Goal: Task Accomplishment & Management: Use online tool/utility

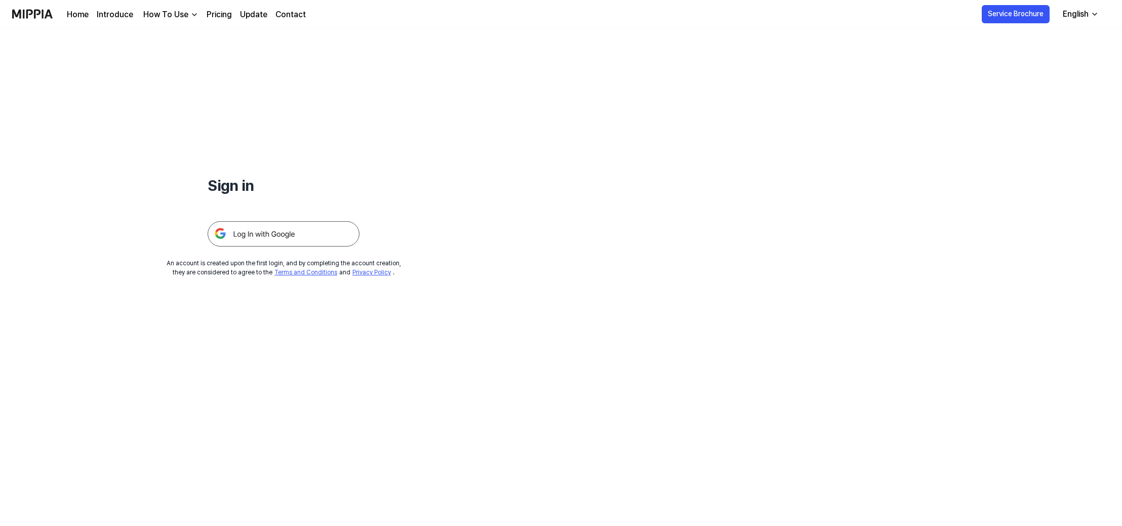
click at [271, 233] on img at bounding box center [284, 233] width 152 height 25
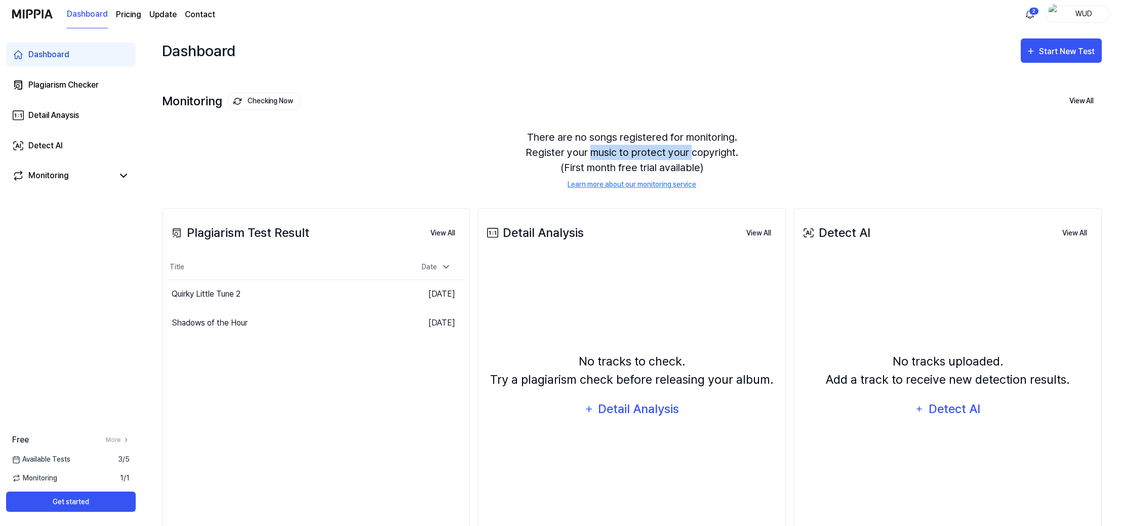
drag, startPoint x: 597, startPoint y: 151, endPoint x: 691, endPoint y: 146, distance: 94.3
click at [691, 146] on div "There are no songs registered for monitoring. Register your music to protect yo…" at bounding box center [632, 159] width 940 height 85
click at [232, 323] on div "Shadows of the Hour" at bounding box center [210, 323] width 76 height 12
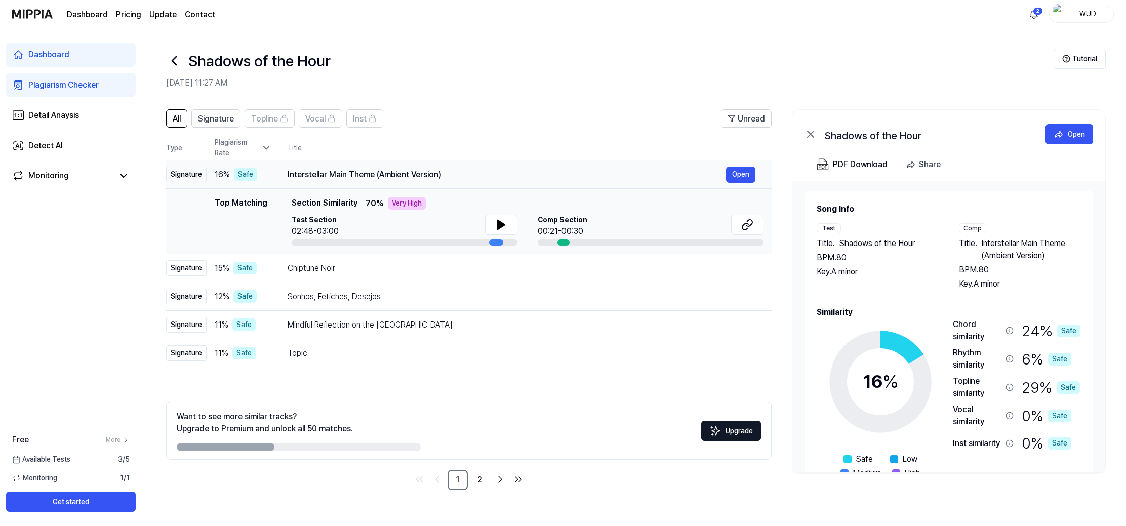
click at [188, 173] on div "Signature" at bounding box center [186, 175] width 41 height 16
drag, startPoint x: 298, startPoint y: 176, endPoint x: 366, endPoint y: 176, distance: 67.4
click at [366, 176] on div "Interstellar Main Theme (Ambient Version)" at bounding box center [507, 175] width 439 height 12
click at [399, 178] on div "Interstellar Main Theme (Ambient Version)" at bounding box center [507, 175] width 439 height 12
drag, startPoint x: 293, startPoint y: 204, endPoint x: 352, endPoint y: 205, distance: 59.8
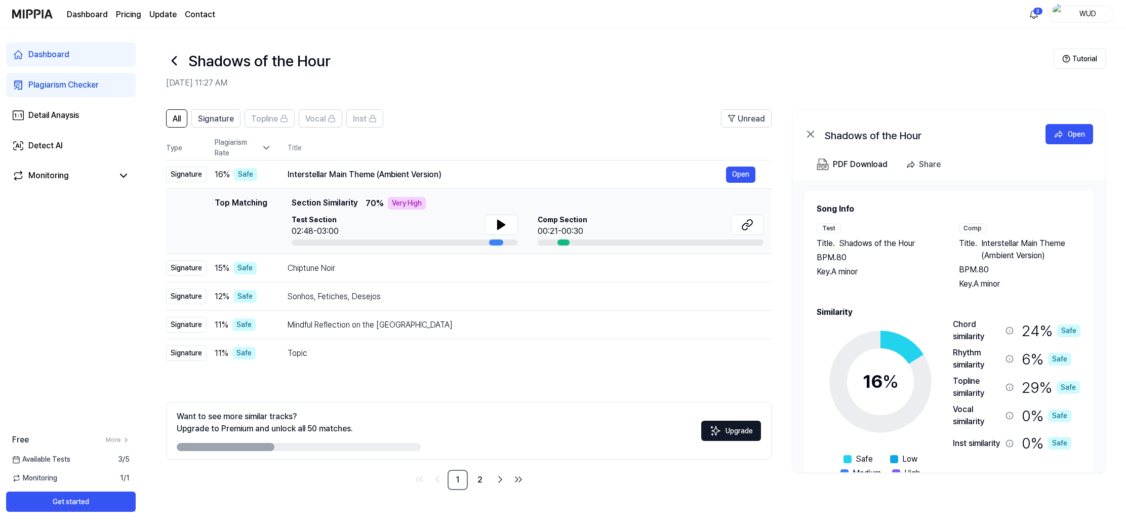
click at [352, 205] on span "Section Similarity" at bounding box center [325, 203] width 66 height 13
click at [503, 228] on icon at bounding box center [501, 225] width 12 height 12
click at [399, 269] on div "Chiptune Noir" at bounding box center [507, 268] width 439 height 12
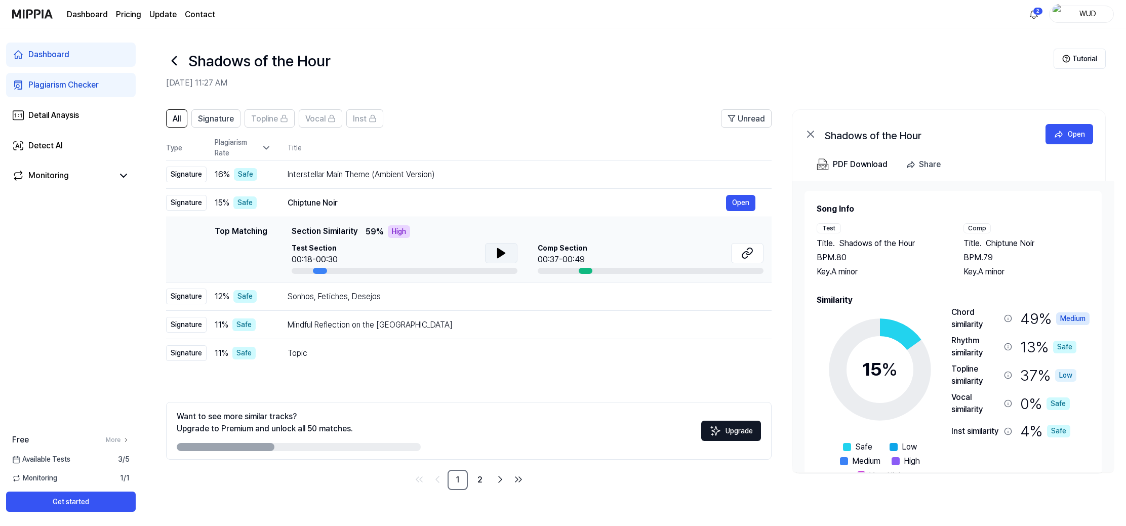
click at [505, 257] on icon at bounding box center [501, 253] width 12 height 12
click at [495, 252] on icon at bounding box center [501, 253] width 12 height 12
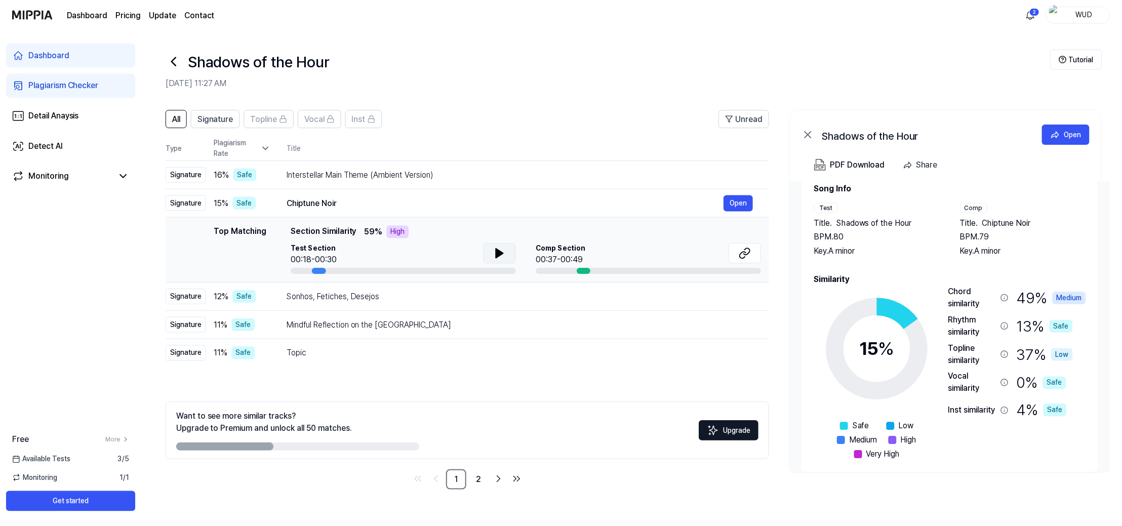
scroll to position [31, 0]
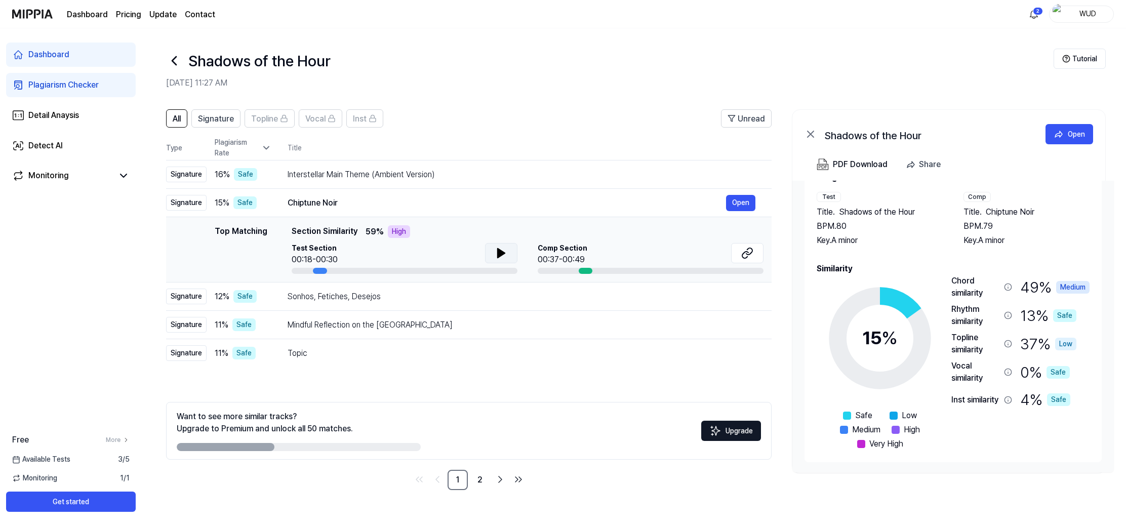
click at [171, 64] on icon at bounding box center [174, 61] width 16 height 16
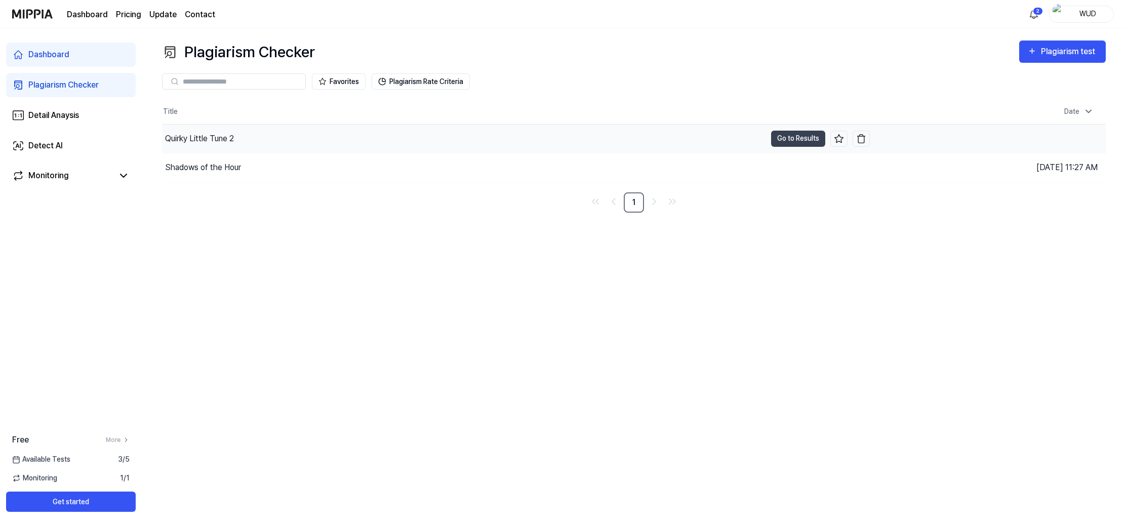
click at [225, 138] on div "Quirky Little Tune 2" at bounding box center [199, 139] width 69 height 12
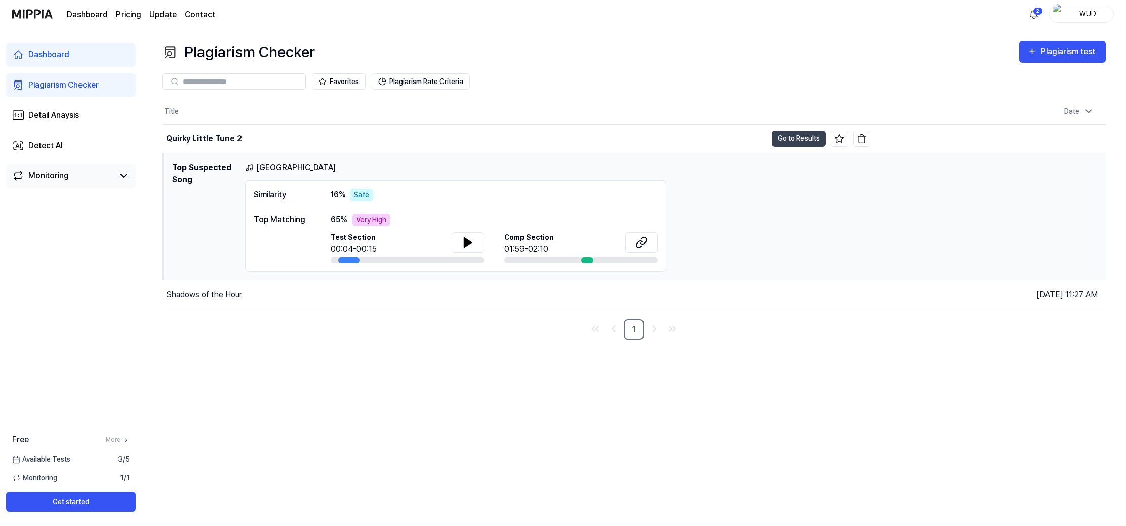
click at [71, 184] on div "Monitoring" at bounding box center [71, 176] width 130 height 24
click at [78, 178] on link "Monitoring" at bounding box center [62, 176] width 101 height 12
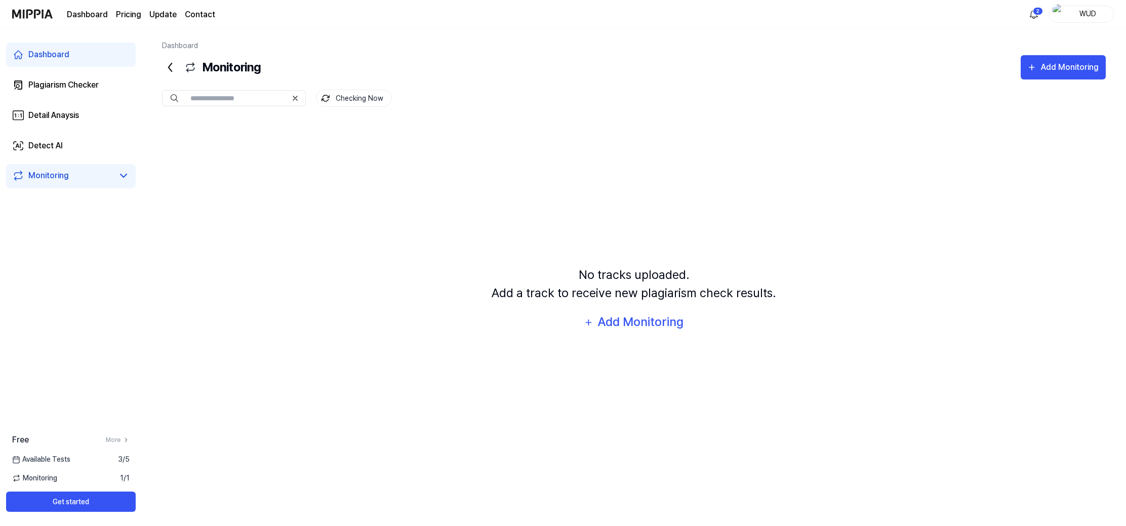
click at [74, 58] on link "Dashboard" at bounding box center [71, 55] width 130 height 24
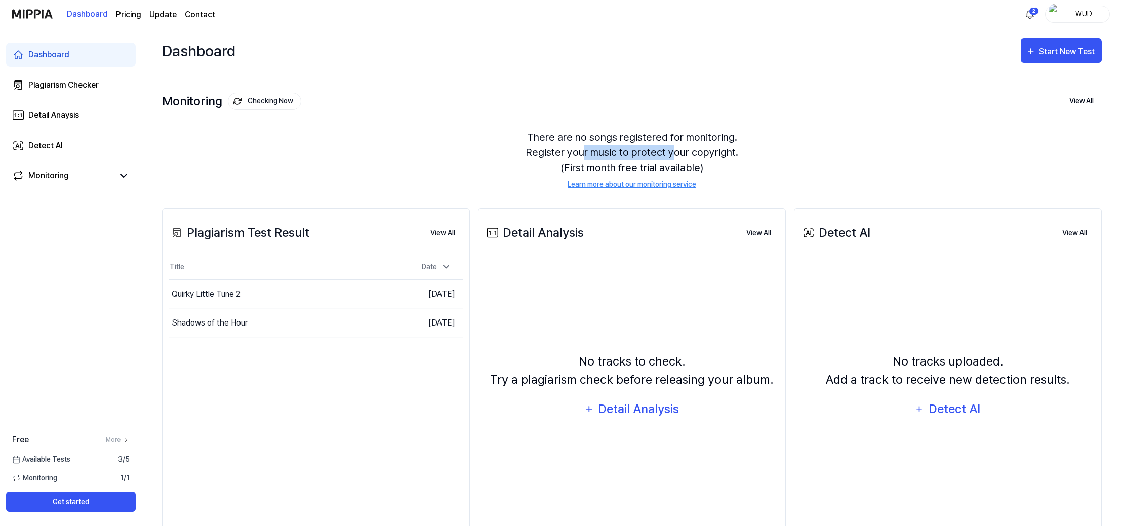
drag, startPoint x: 589, startPoint y: 148, endPoint x: 675, endPoint y: 147, distance: 86.1
click at [675, 147] on div "There are no songs registered for monitoring. Register your music to protect yo…" at bounding box center [632, 159] width 940 height 85
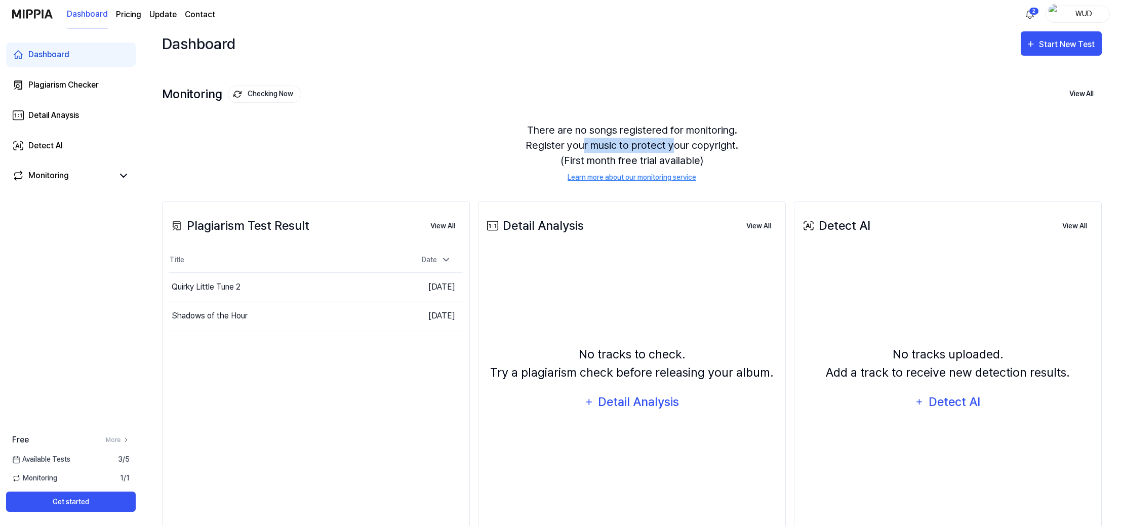
click at [675, 147] on div "There are no songs registered for monitoring. Register your music to protect yo…" at bounding box center [632, 152] width 940 height 85
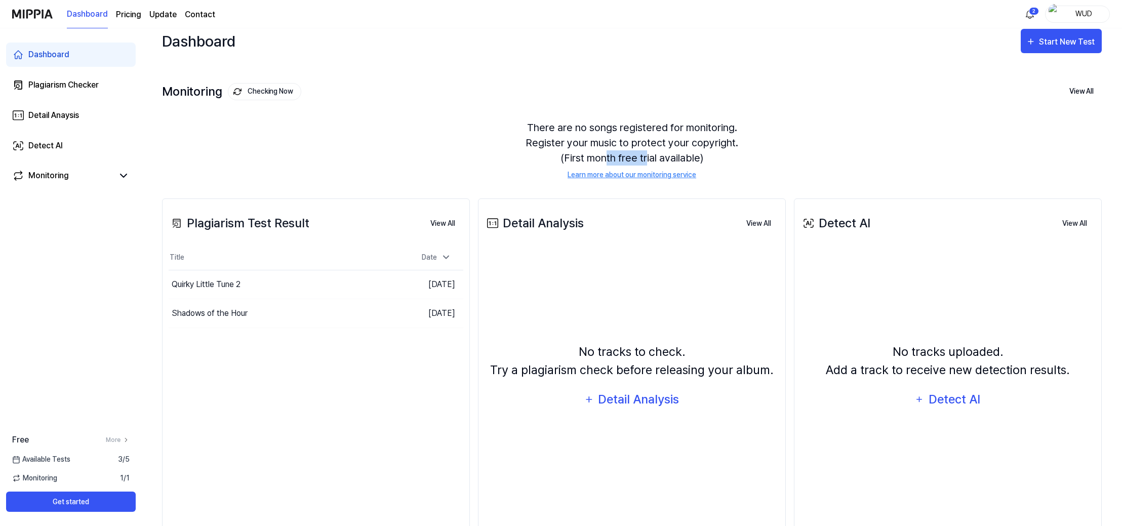
drag, startPoint x: 612, startPoint y: 158, endPoint x: 645, endPoint y: 158, distance: 33.4
click at [645, 158] on div "There are no songs registered for monitoring. Register your music to protect yo…" at bounding box center [632, 150] width 940 height 85
click at [396, 145] on div "There are no songs registered for monitoring. Register your music to protect yo…" at bounding box center [632, 150] width 940 height 85
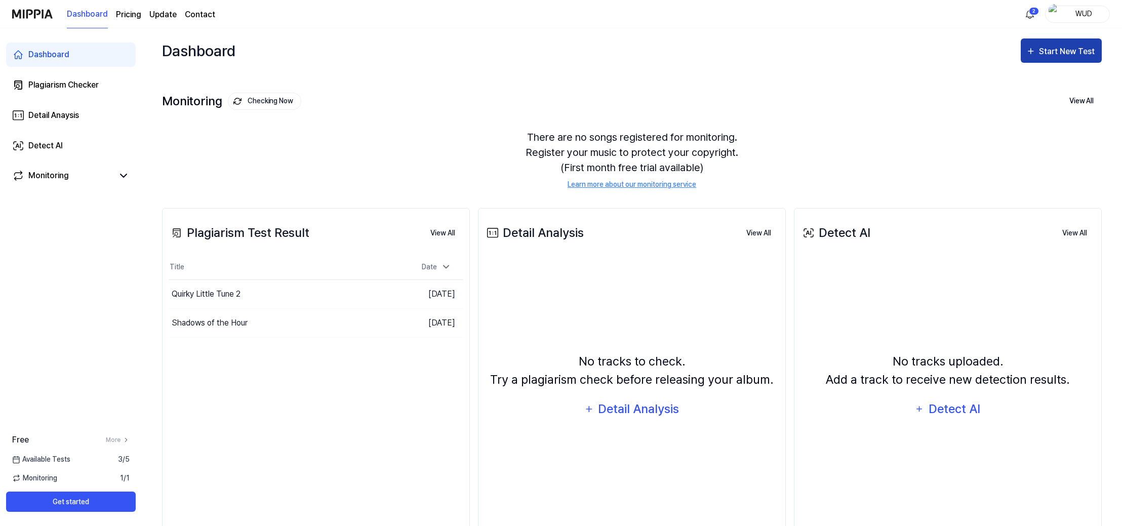
click at [1062, 52] on div "Start New Test" at bounding box center [1068, 51] width 58 height 13
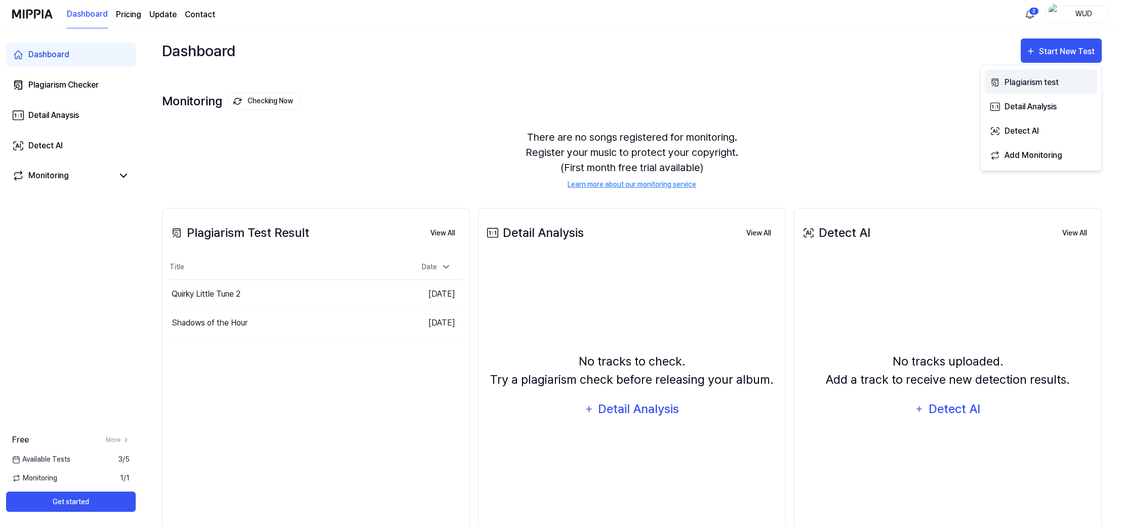
click at [1025, 80] on div "Plagiarism test" at bounding box center [1049, 82] width 88 height 13
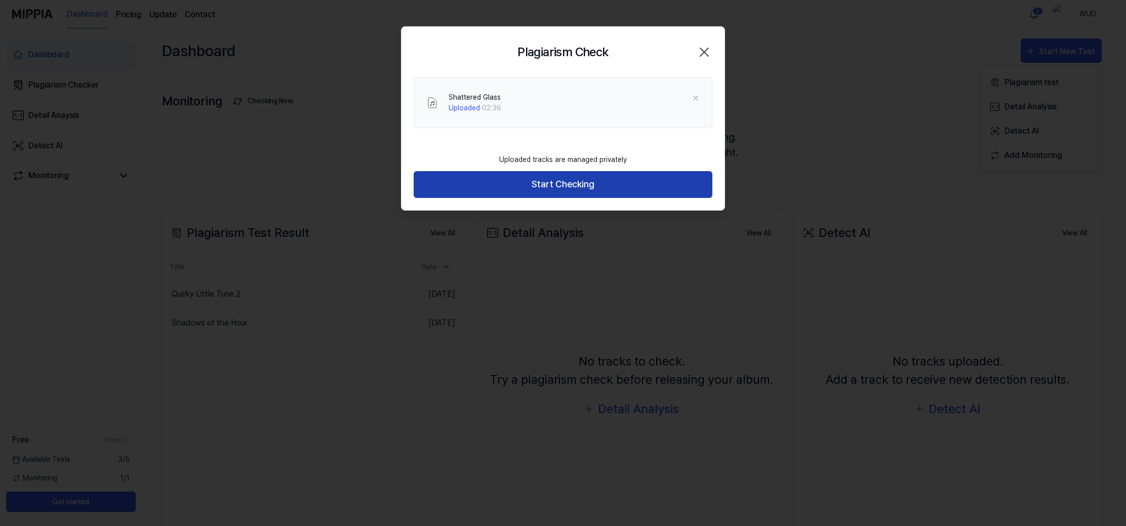
click at [575, 192] on button "Start Checking" at bounding box center [563, 184] width 299 height 27
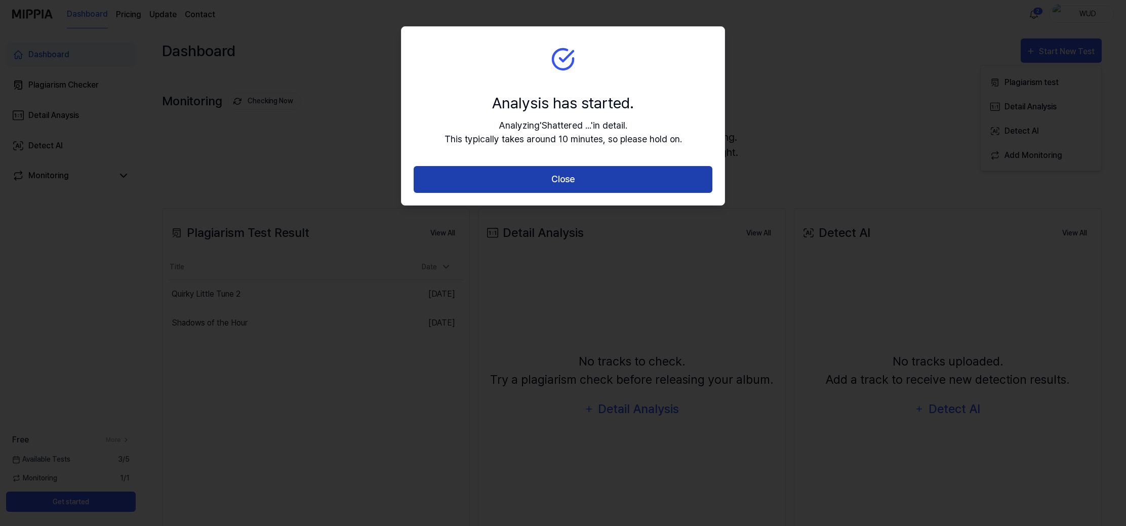
click at [555, 175] on button "Close" at bounding box center [563, 179] width 299 height 27
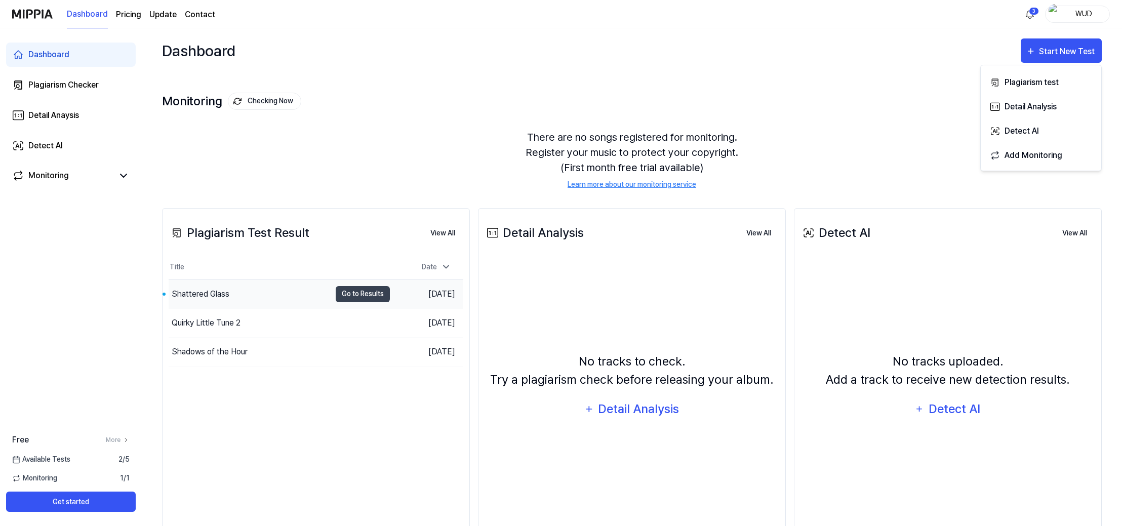
click at [262, 289] on div "Shattered Glass" at bounding box center [250, 294] width 162 height 28
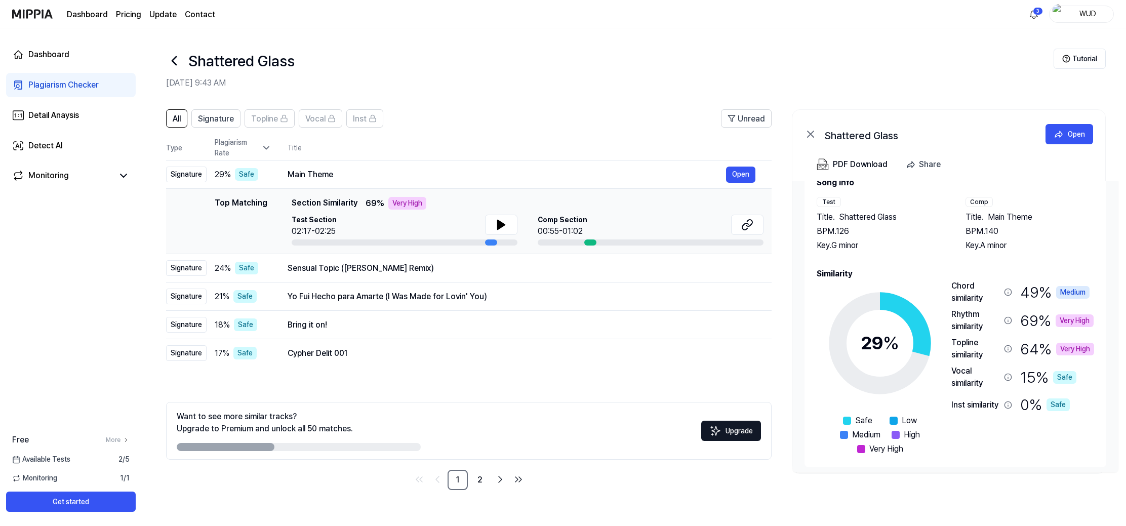
scroll to position [31, 0]
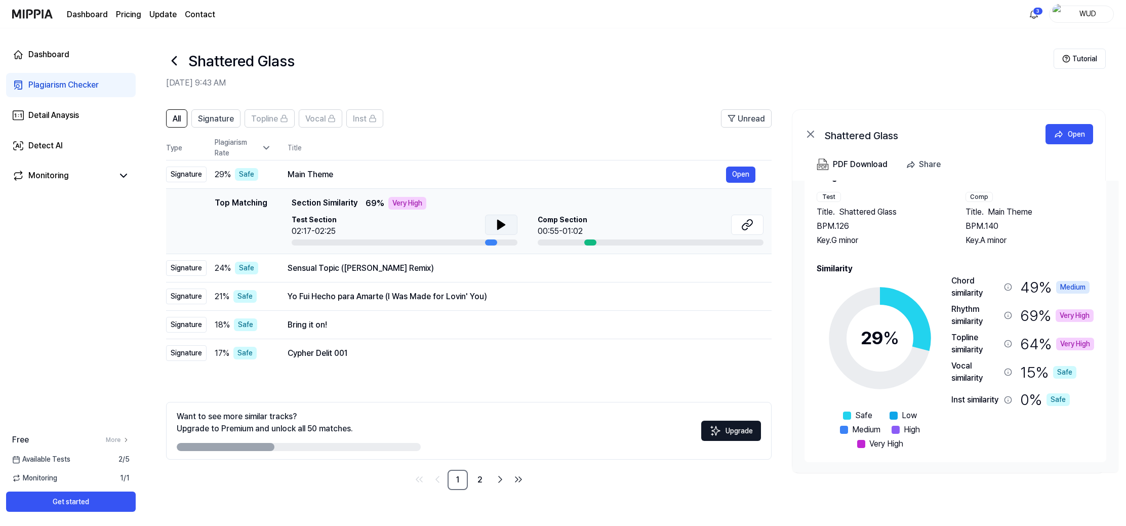
click at [496, 222] on icon at bounding box center [501, 225] width 12 height 12
click at [438, 171] on div "Main Theme" at bounding box center [507, 175] width 439 height 12
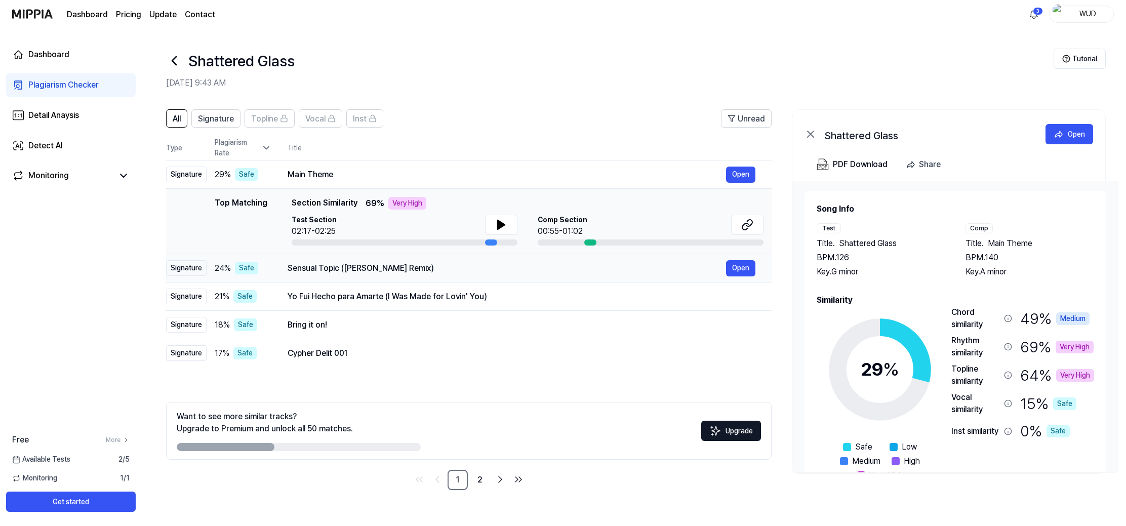
click at [384, 270] on div "Sensual Topic ([PERSON_NAME] Remix)" at bounding box center [507, 268] width 439 height 12
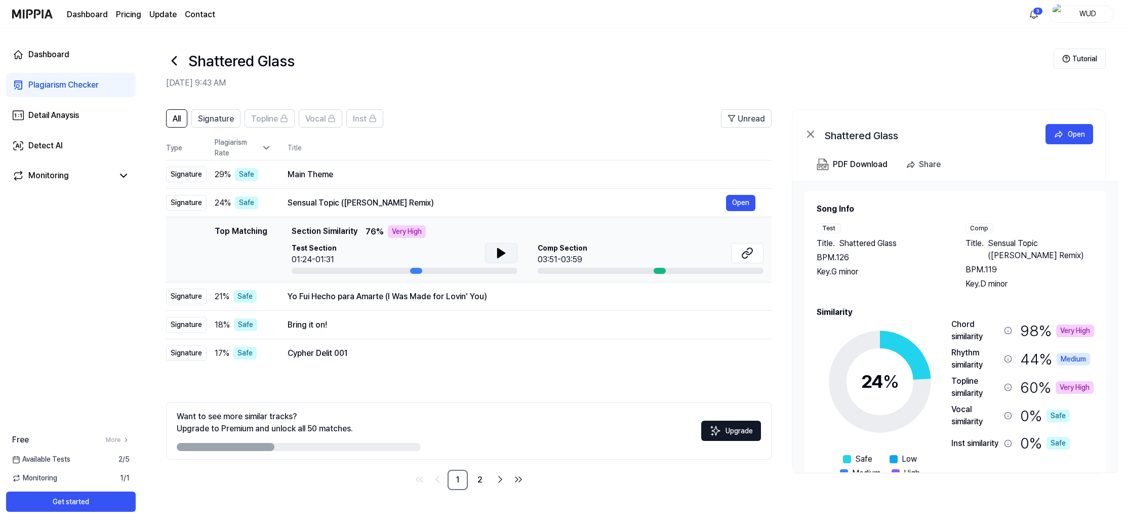
click at [492, 251] on button at bounding box center [501, 253] width 32 height 20
click at [357, 299] on div "Yo Fui Hecho para Amarte (I Was Made for Lovin' You)" at bounding box center [507, 297] width 439 height 12
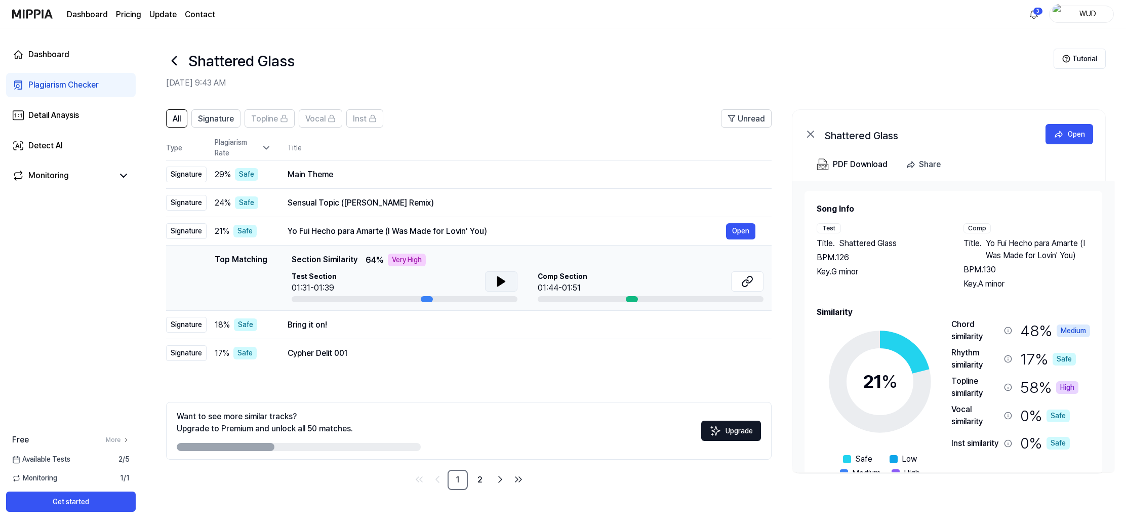
click at [497, 277] on icon at bounding box center [501, 282] width 12 height 12
click at [337, 328] on div "Bring it on!" at bounding box center [507, 325] width 439 height 12
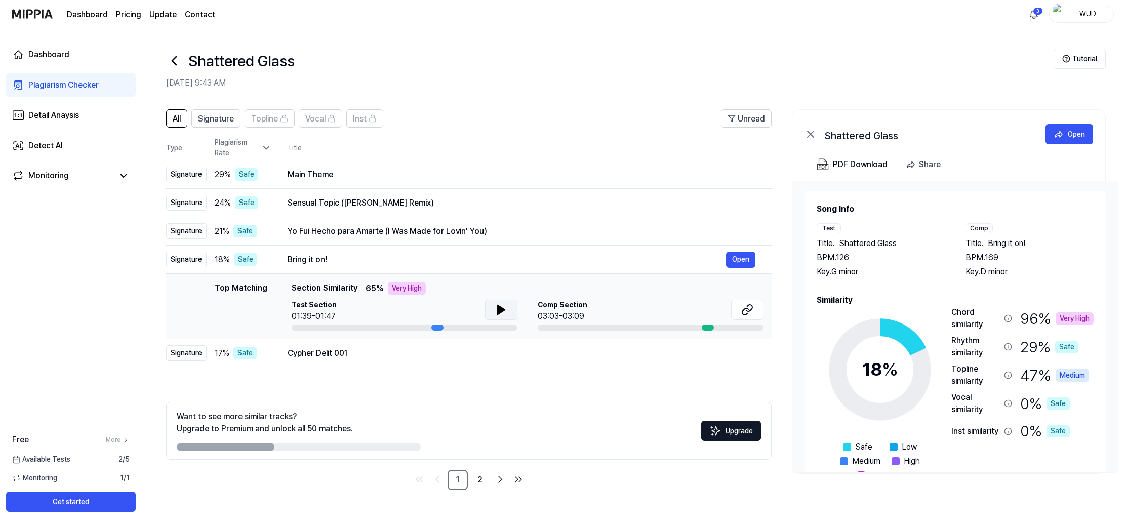
click at [492, 317] on button at bounding box center [501, 310] width 32 height 20
click at [425, 347] on div "Cypher Delit 001" at bounding box center [507, 353] width 439 height 12
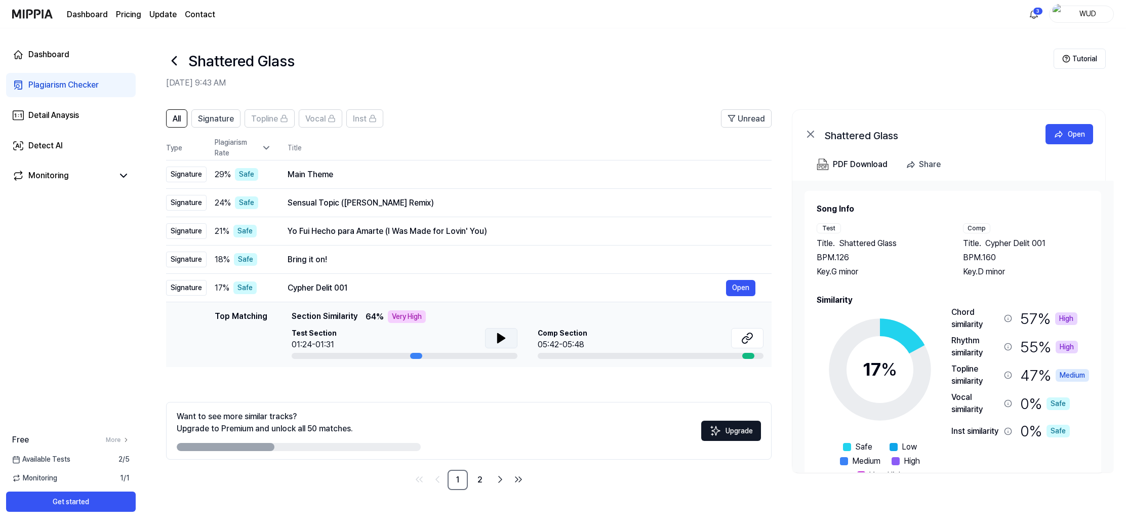
click at [499, 334] on icon at bounding box center [501, 338] width 12 height 12
click at [482, 479] on link "2" at bounding box center [480, 480] width 20 height 20
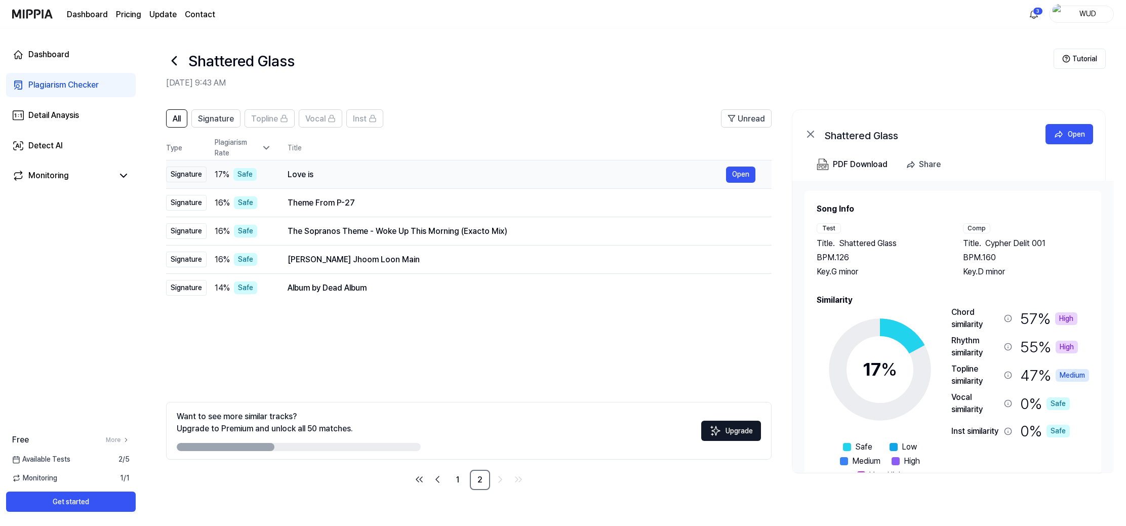
click at [350, 170] on div "Love is" at bounding box center [507, 175] width 439 height 12
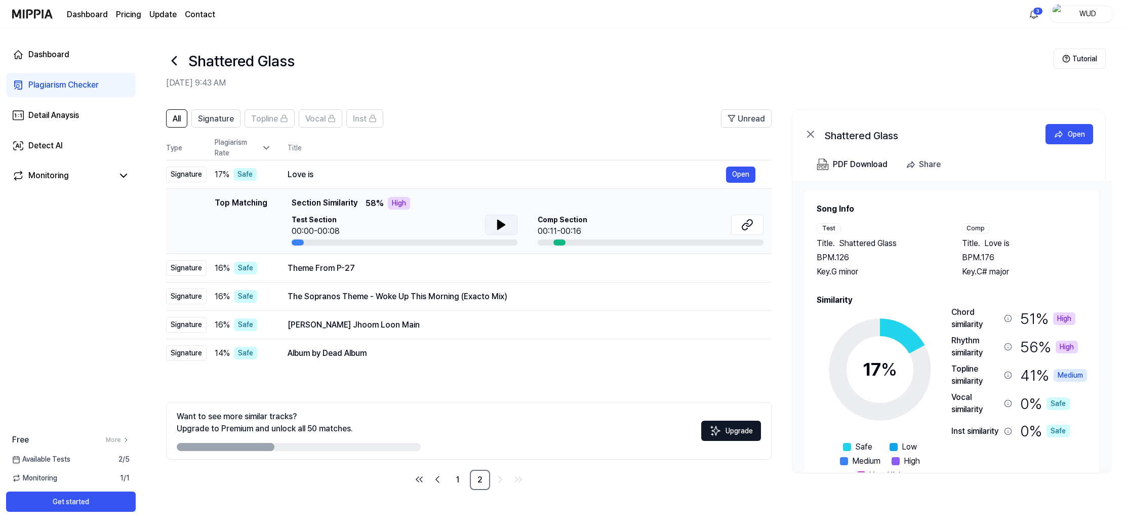
click at [495, 219] on icon at bounding box center [501, 225] width 12 height 12
click at [555, 243] on div at bounding box center [560, 243] width 12 height 6
click at [409, 264] on div "Theme From P-27" at bounding box center [507, 268] width 439 height 12
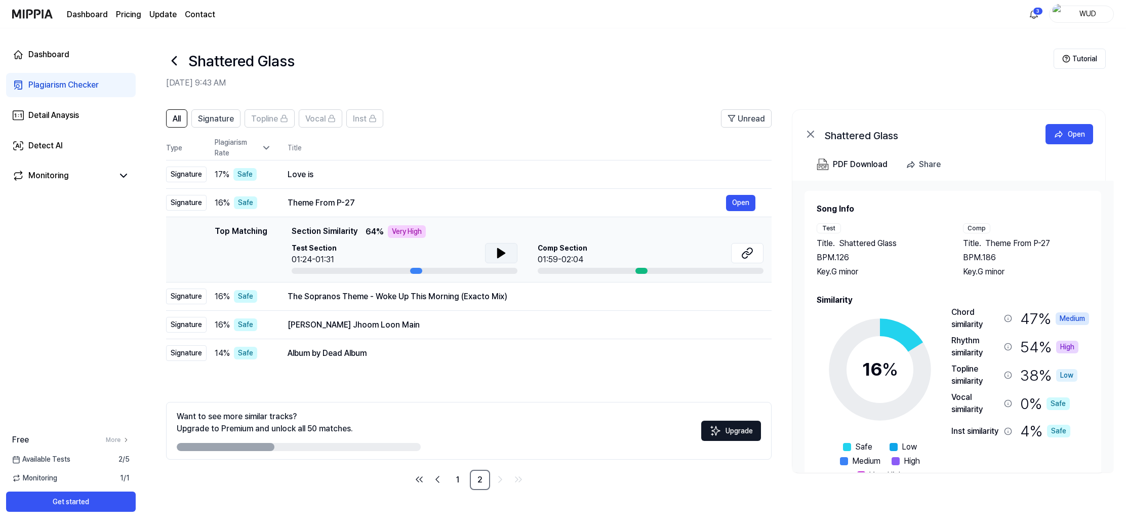
click at [499, 250] on icon at bounding box center [501, 253] width 7 height 9
click at [512, 298] on div "The Sopranos Theme - Woke Up This Morning (Exacto Mix)" at bounding box center [507, 297] width 439 height 12
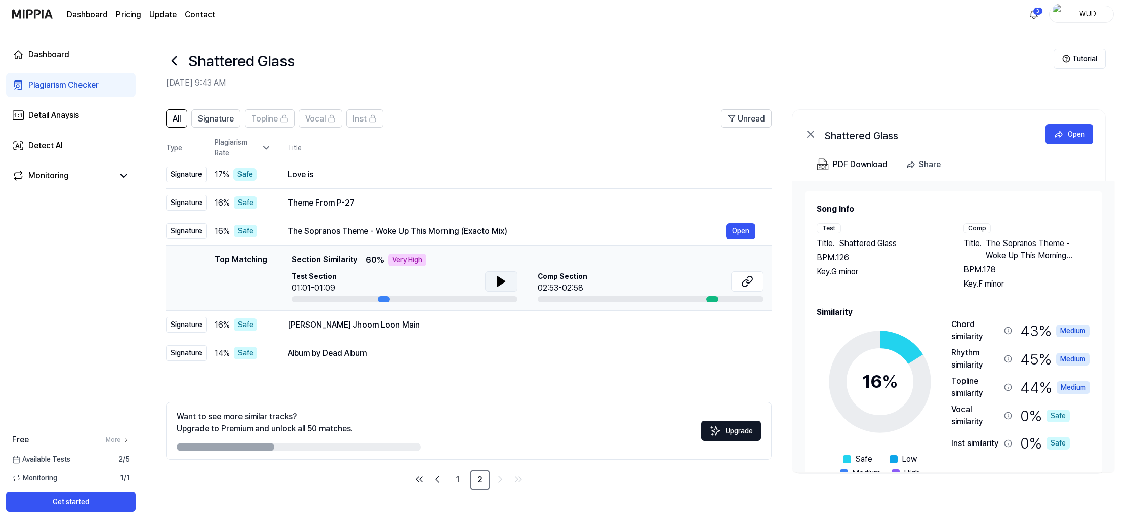
click at [508, 283] on button at bounding box center [501, 281] width 32 height 20
drag, startPoint x: 386, startPoint y: 299, endPoint x: 405, endPoint y: 300, distance: 18.8
click at [405, 300] on div at bounding box center [405, 299] width 226 height 6
click at [389, 315] on td "[PERSON_NAME] Jhoom Loon Main Open" at bounding box center [521, 325] width 500 height 28
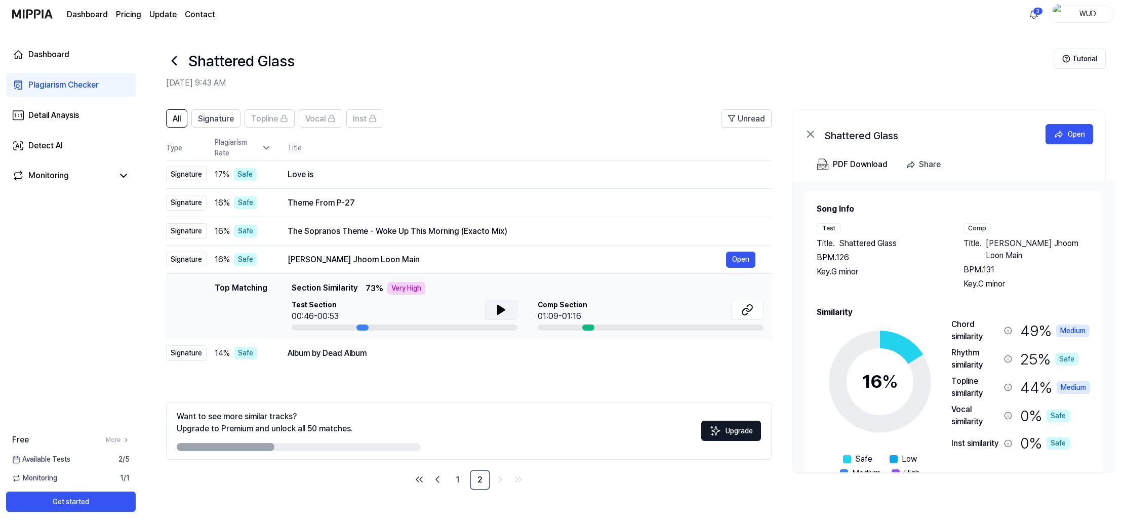
click at [492, 310] on button at bounding box center [501, 310] width 32 height 20
click at [436, 353] on div "Album by Dead Album" at bounding box center [507, 353] width 439 height 12
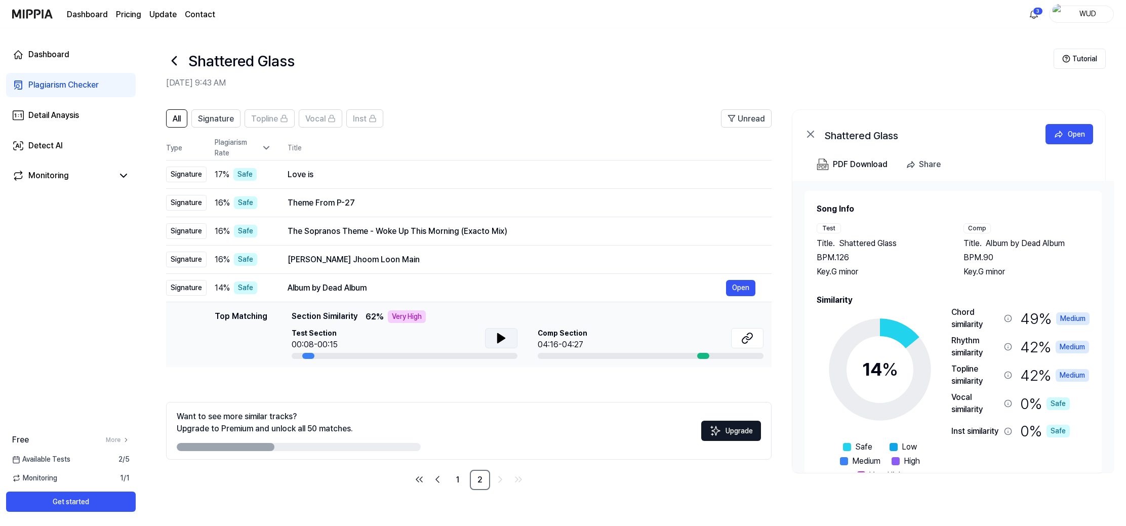
click at [498, 335] on icon at bounding box center [501, 338] width 7 height 9
click at [733, 340] on button at bounding box center [747, 338] width 32 height 20
click at [345, 175] on div "Love is" at bounding box center [507, 175] width 439 height 12
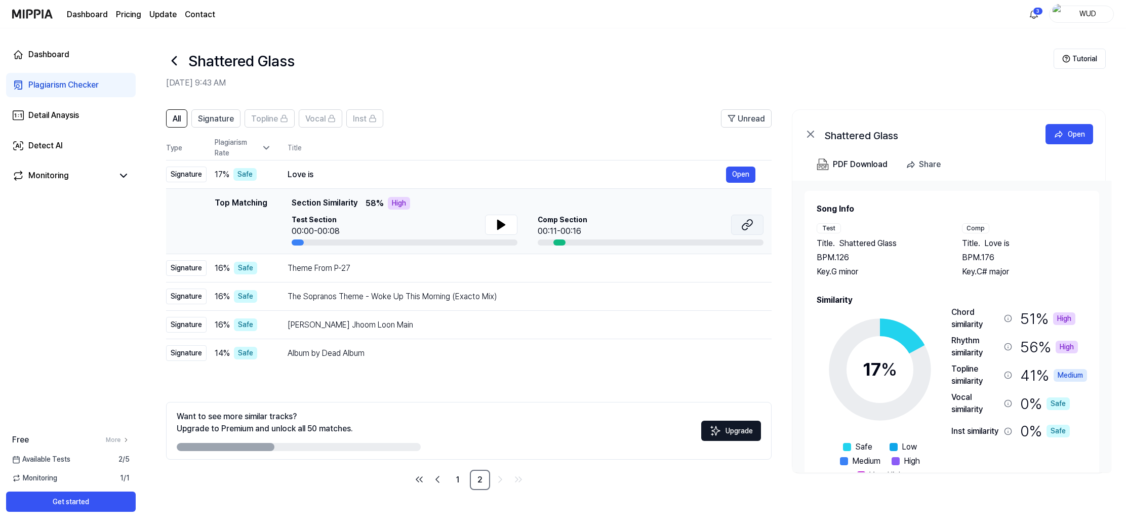
click at [741, 224] on icon at bounding box center [747, 225] width 12 height 12
click at [521, 230] on div "Test Section 00:00-00:08 Comp Section 00:11-00:16" at bounding box center [528, 230] width 472 height 31
click at [502, 227] on icon at bounding box center [501, 225] width 12 height 12
click at [753, 269] on button "Open" at bounding box center [740, 268] width 29 height 16
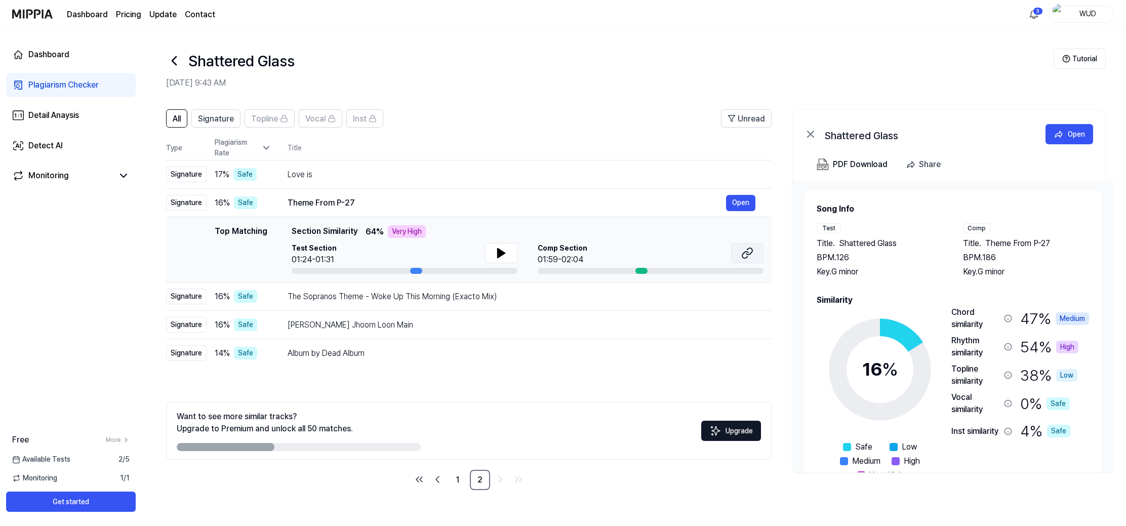
click at [751, 255] on icon at bounding box center [747, 253] width 12 height 12
